Goal: Check status: Check status

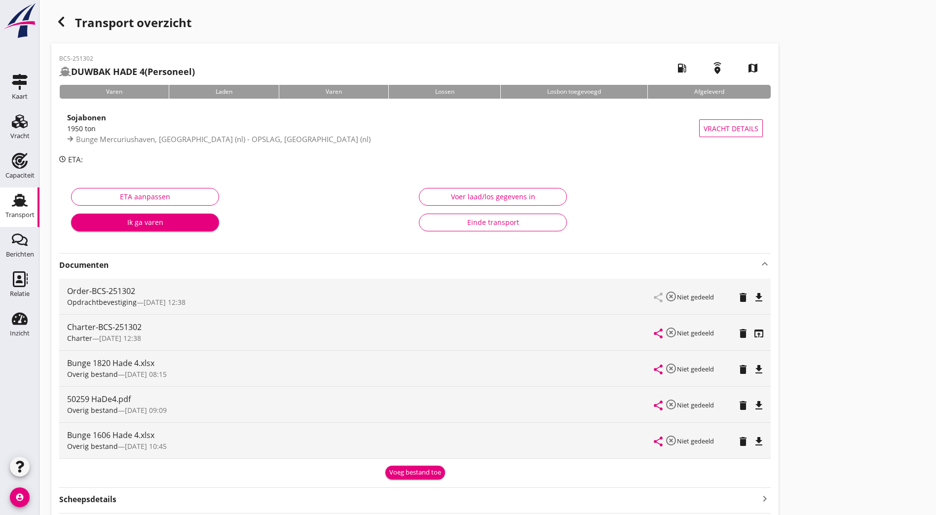
click at [25, 202] on use at bounding box center [20, 200] width 16 height 13
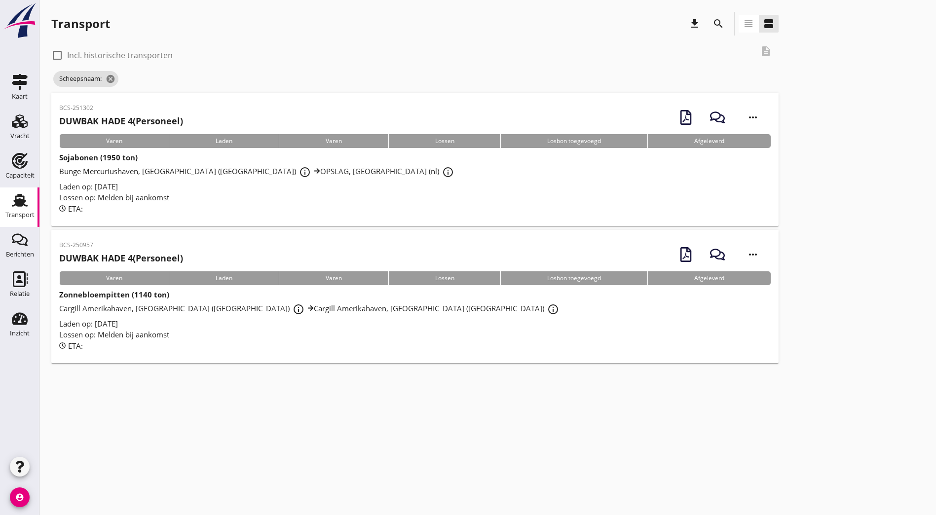
click at [709, 17] on button "search" at bounding box center [718, 24] width 18 height 18
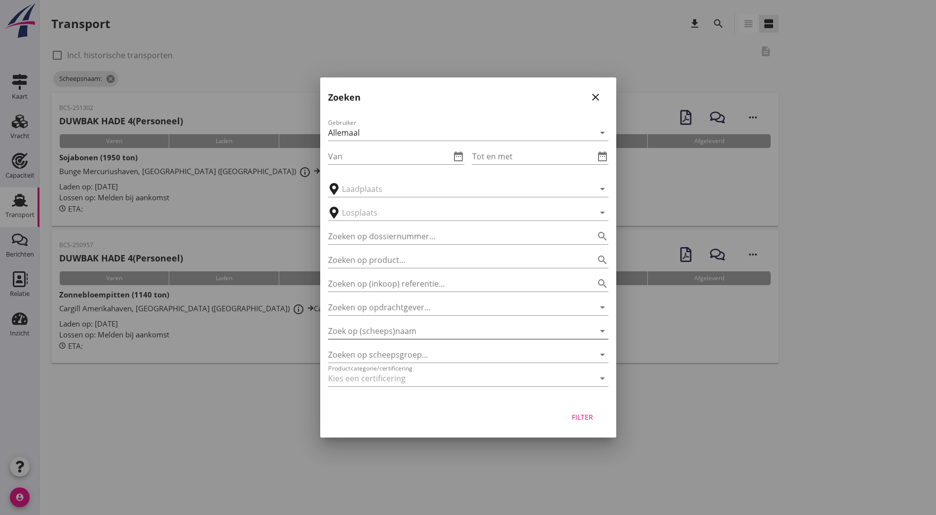
click at [400, 333] on input "Zoek op (scheeps)naam" at bounding box center [454, 331] width 253 height 16
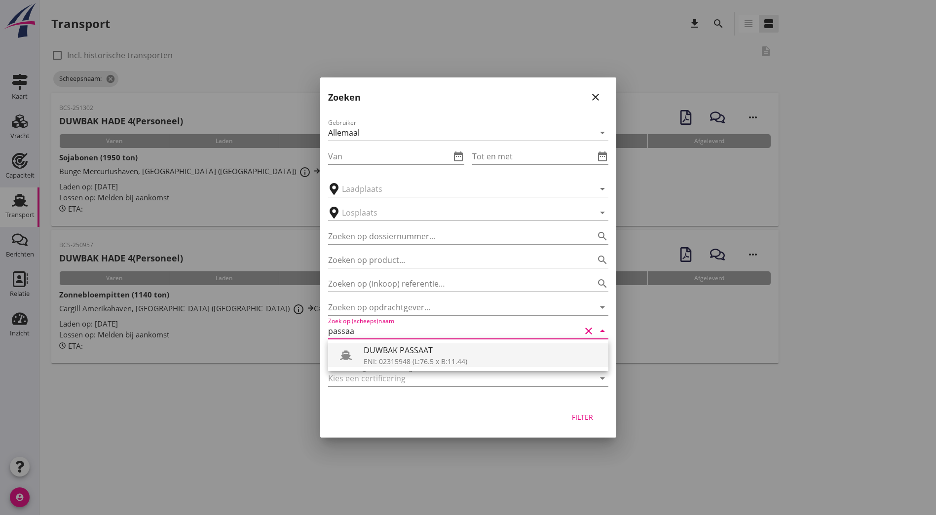
click at [405, 354] on div "DUWBAK PASSAAT" at bounding box center [482, 350] width 237 height 12
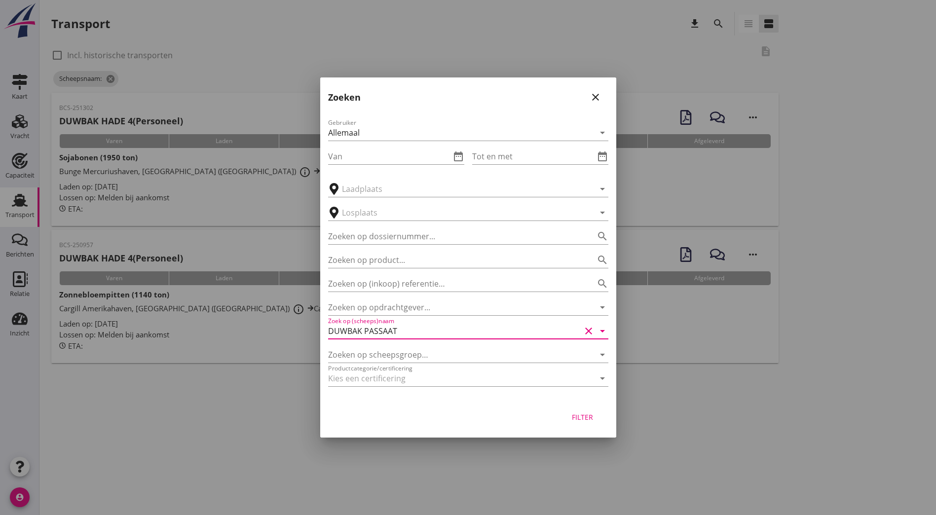
click at [590, 415] on div "Filter" at bounding box center [583, 417] width 28 height 10
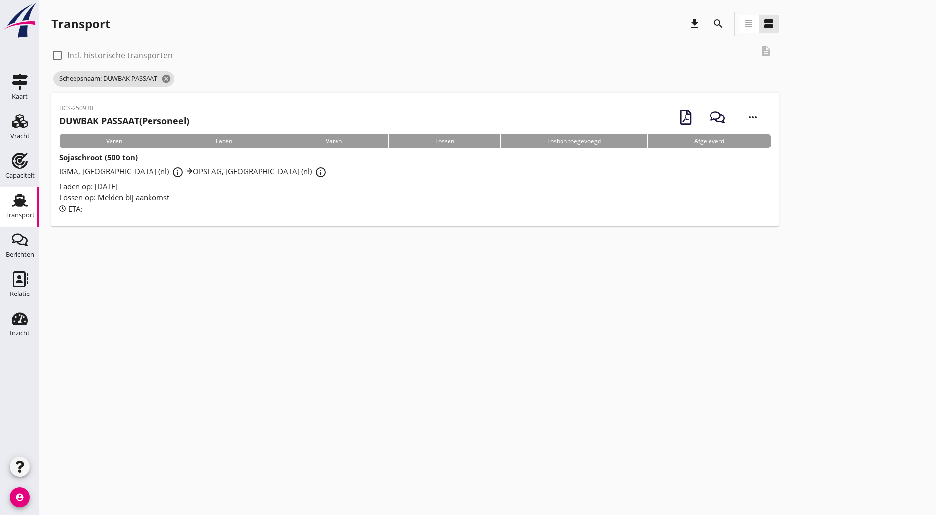
click at [34, 209] on div "Transport" at bounding box center [19, 215] width 29 height 14
click at [168, 79] on icon "cancel" at bounding box center [166, 79] width 10 height 10
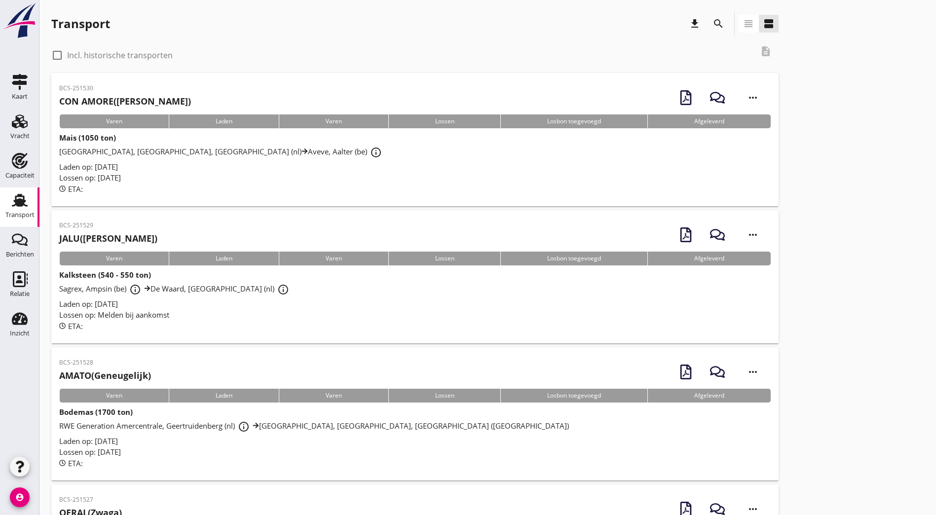
click at [29, 202] on div "Transport" at bounding box center [20, 200] width 24 height 16
click at [712, 22] on icon "search" at bounding box center [718, 24] width 12 height 12
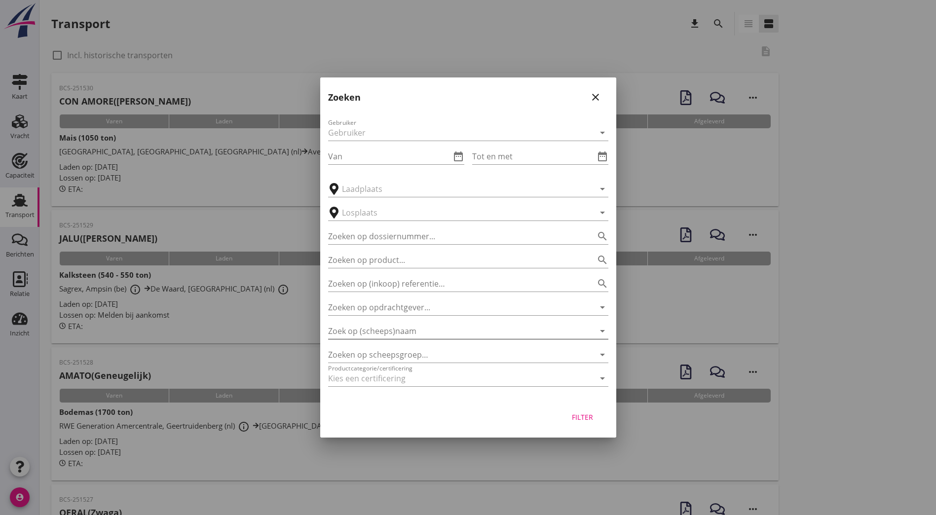
click at [419, 328] on input "Zoek op (scheeps)naam" at bounding box center [454, 331] width 253 height 16
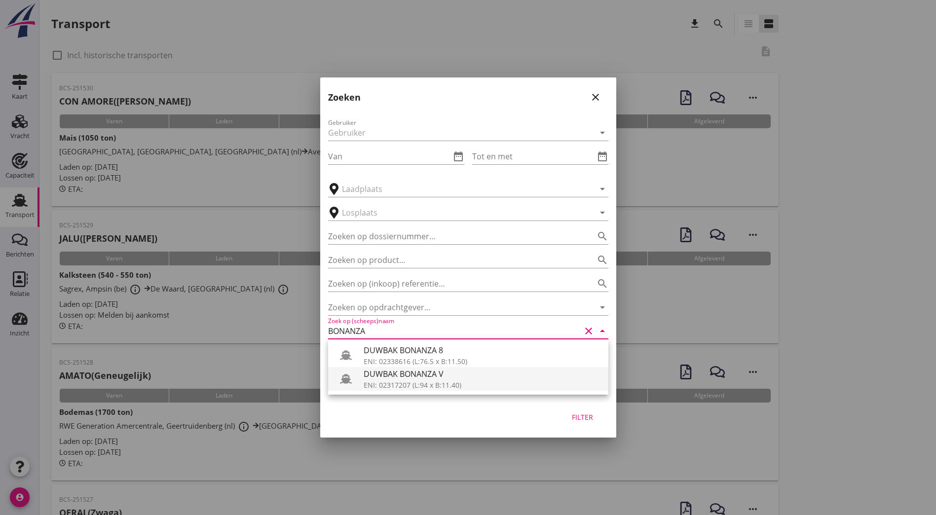
click at [464, 384] on div "ENI: 02317207 (L:94 x B:11.40)" at bounding box center [482, 385] width 237 height 10
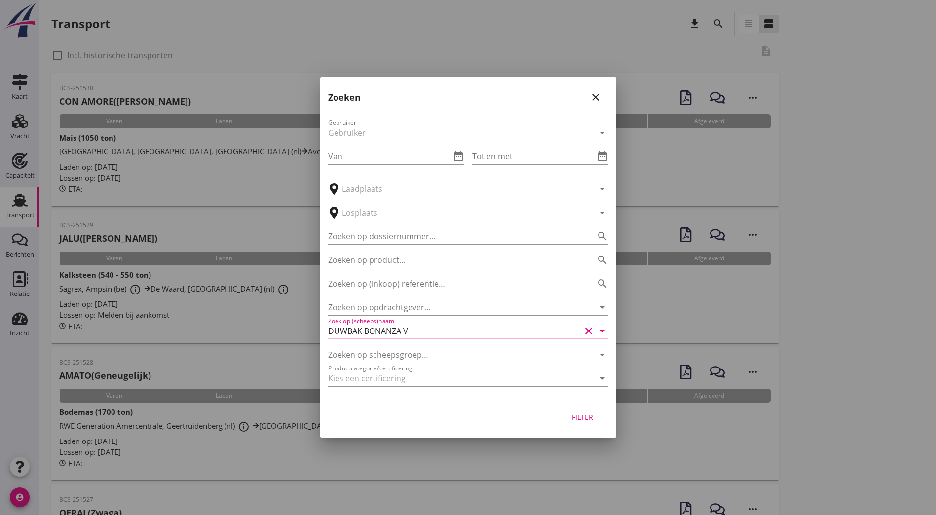
click at [586, 413] on div "Filter" at bounding box center [583, 417] width 28 height 10
type input "DUWBAK BONANZA V"
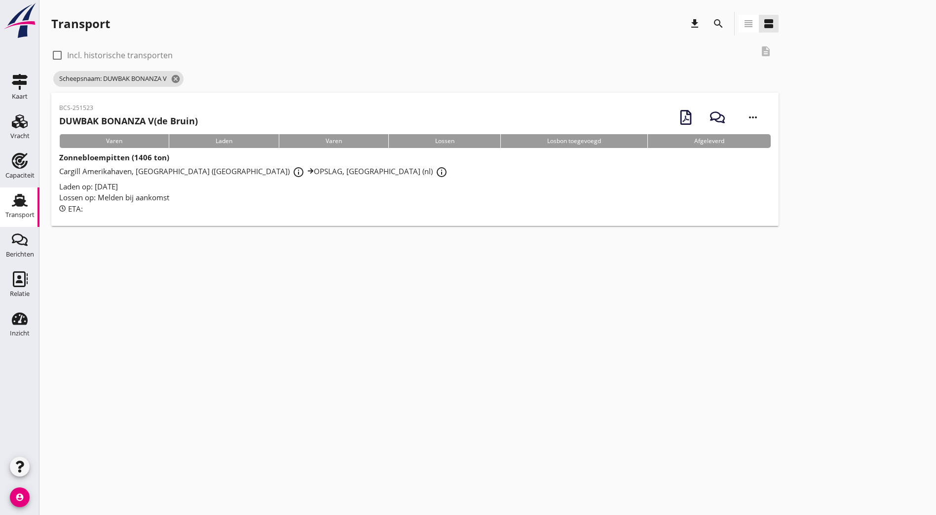
click at [208, 128] on div "BCS-251523 DUWBAK BONANZA V (de Bruin) more_horiz" at bounding box center [414, 118] width 711 height 34
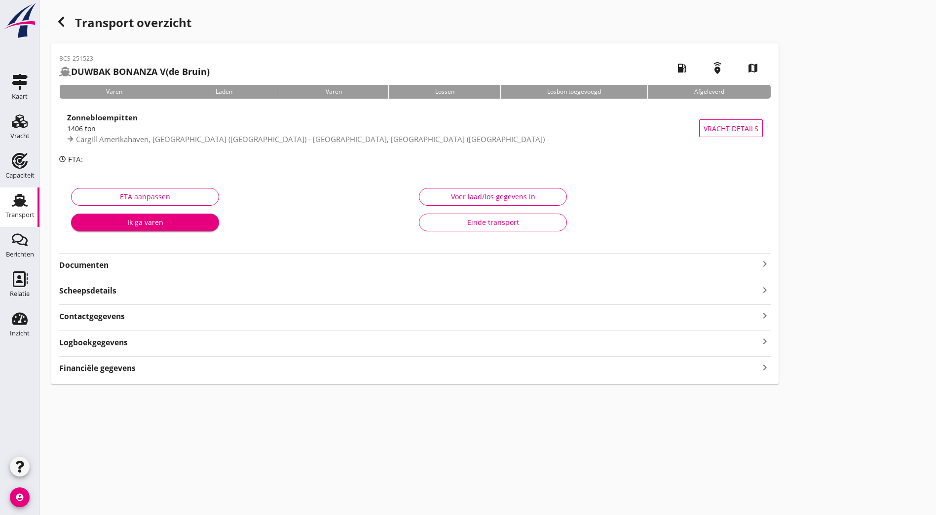
click at [206, 266] on strong "Documenten" at bounding box center [409, 265] width 700 height 11
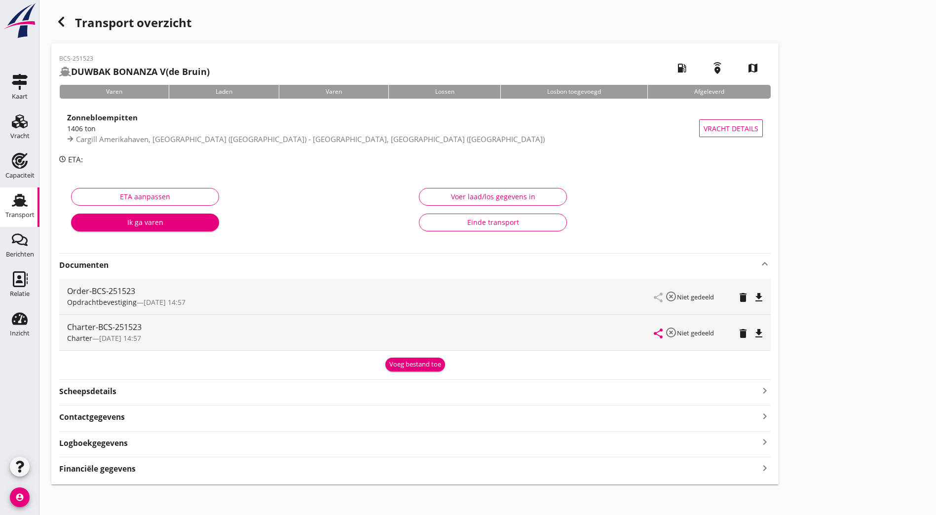
click at [753, 335] on icon "file_download" at bounding box center [759, 334] width 12 height 12
click at [24, 206] on icon "Transport" at bounding box center [20, 200] width 16 height 16
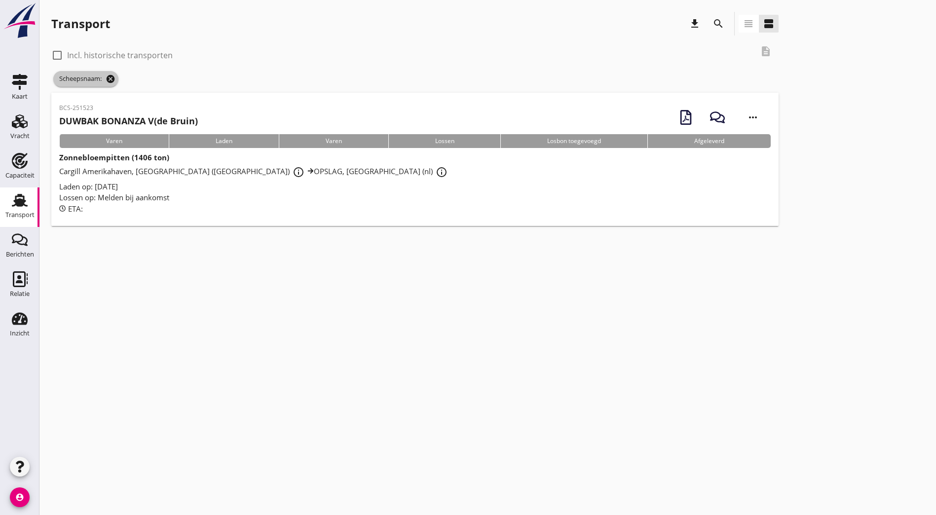
click at [110, 77] on icon "cancel" at bounding box center [111, 79] width 10 height 10
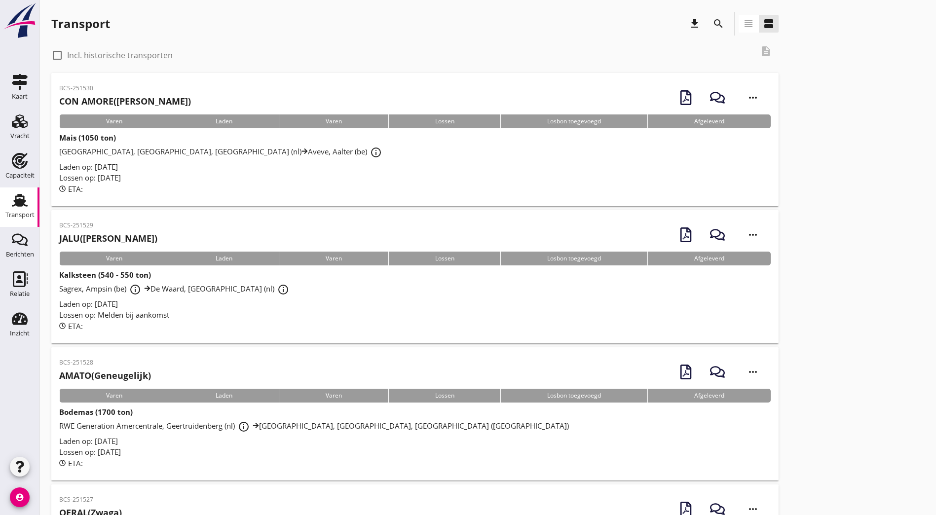
click at [709, 23] on div "search" at bounding box center [718, 24] width 18 height 12
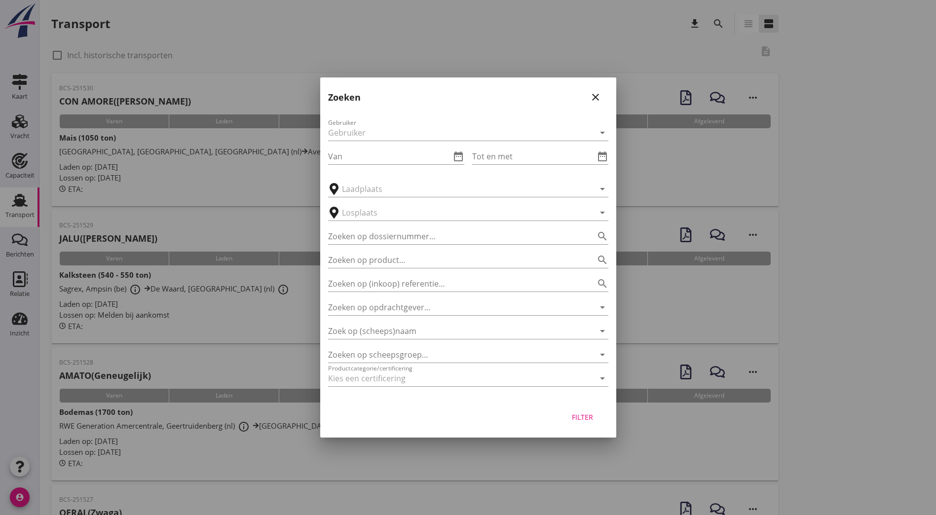
click at [382, 340] on div "Gebruiker arrow_drop_down Van date_range Tot en met date_range arrow_drop_down …" at bounding box center [468, 254] width 296 height 291
click at [385, 333] on input "Zoek op (scheeps)naam" at bounding box center [454, 331] width 253 height 16
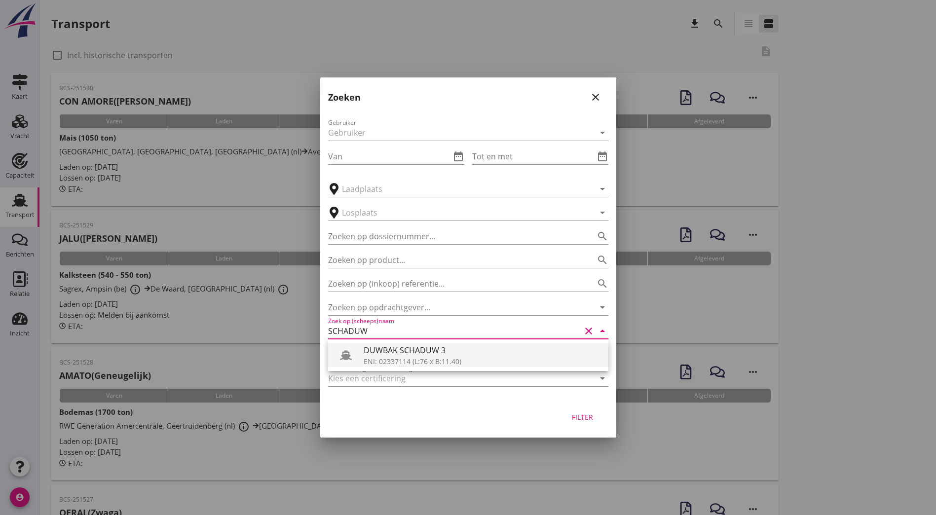
click at [482, 352] on div "DUWBAK SCHADUW 3" at bounding box center [482, 350] width 237 height 12
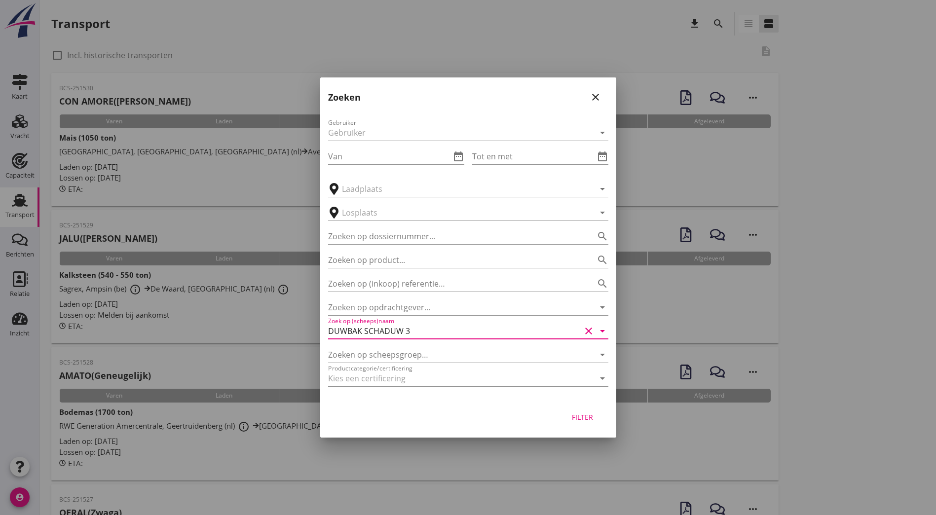
drag, startPoint x: 587, startPoint y: 415, endPoint x: 598, endPoint y: 412, distance: 12.3
click at [587, 415] on div "Filter" at bounding box center [583, 417] width 28 height 10
type input "DUWBAK SCHADUW 3"
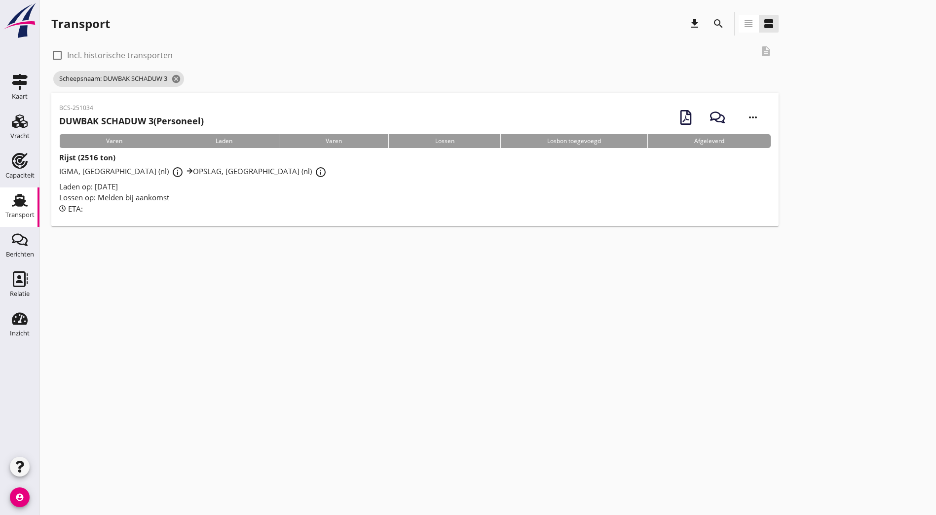
click at [157, 124] on h2 "DUWBAK SCHADUW 3 (Personeel)" at bounding box center [131, 120] width 145 height 13
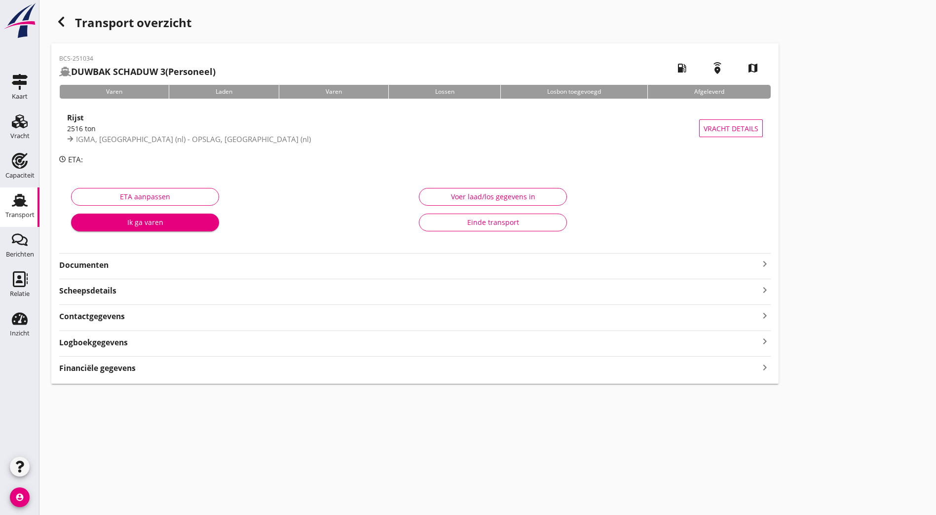
click at [783, 259] on div "Transport overzicht BCS-251034 DUWBAK SCHADUW 3 (Personeel) local_gas_station e…" at bounding box center [487, 198] width 896 height 396
click at [57, 18] on icon "button" at bounding box center [61, 22] width 12 height 12
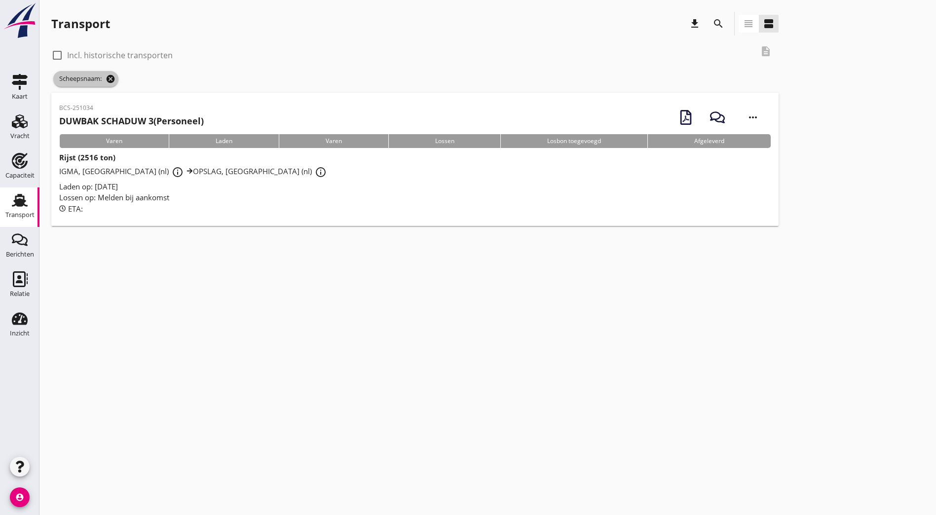
click at [110, 78] on icon "cancel" at bounding box center [111, 79] width 10 height 10
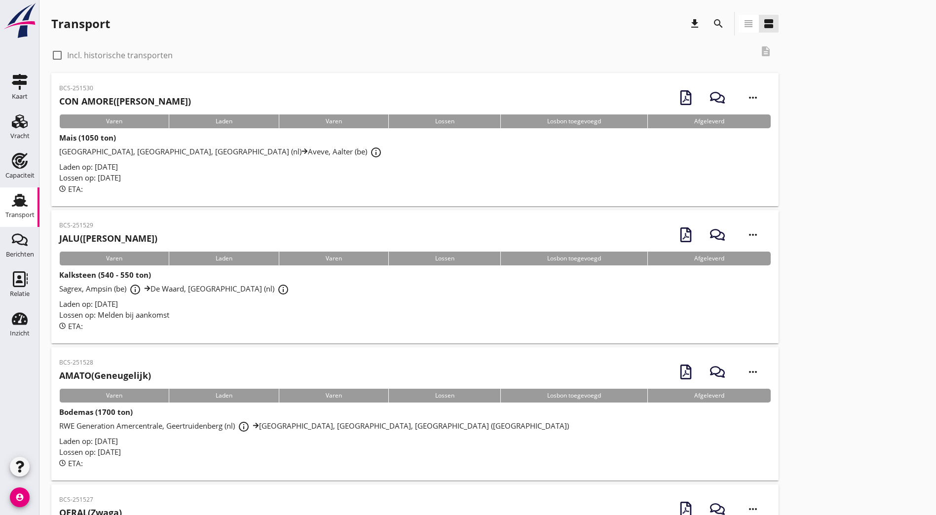
click at [411, 12] on div "Transport download search view_headline view_agenda" at bounding box center [414, 24] width 727 height 24
click at [709, 25] on div "search" at bounding box center [718, 24] width 18 height 12
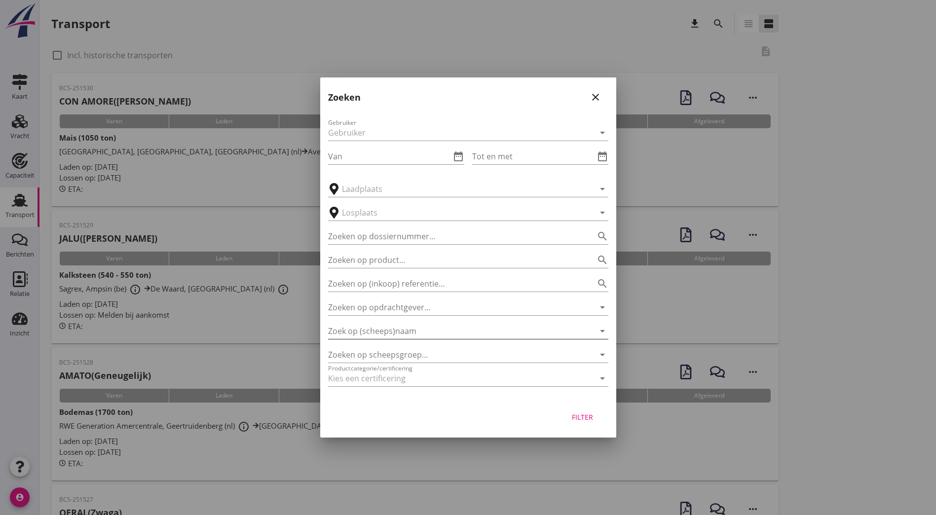
click at [386, 330] on input "Zoek op (scheeps)naam" at bounding box center [454, 331] width 253 height 16
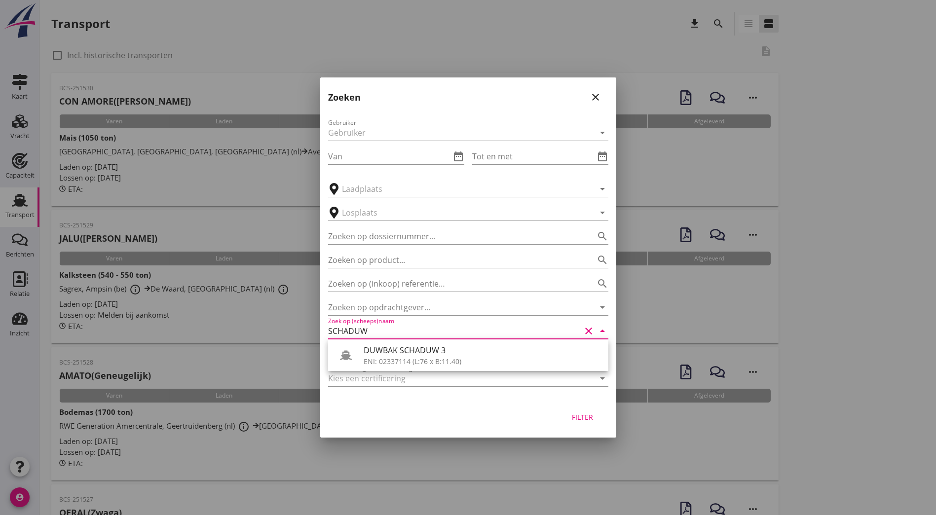
type input "SCHADUW"
click at [595, 94] on icon "close" at bounding box center [596, 97] width 12 height 12
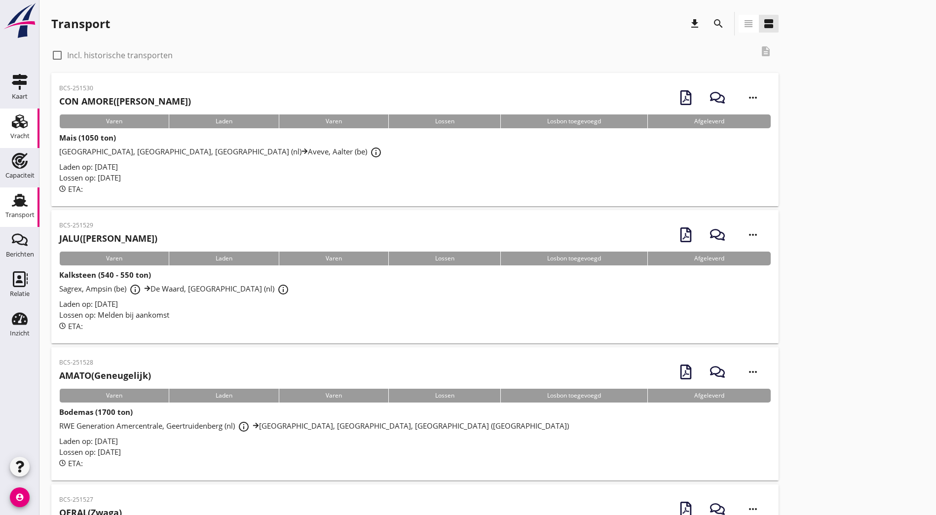
click at [30, 131] on link "Vracht Vracht" at bounding box center [19, 128] width 39 height 39
